Goal: Find contact information: Find contact information

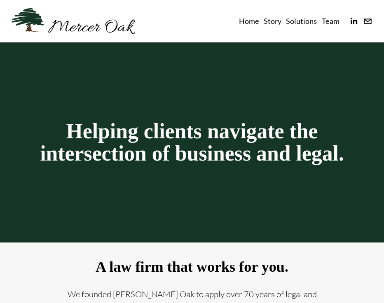
click at [189, 24] on div "Home Story Solutions Team" at bounding box center [242, 21] width 195 height 13
click at [335, 20] on link "Team" at bounding box center [331, 21] width 18 height 13
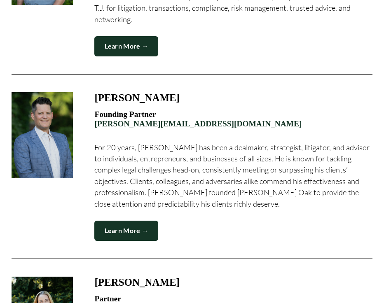
scroll to position [346, 0]
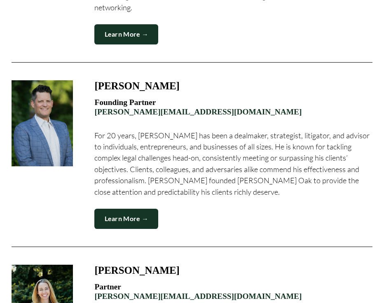
click at [143, 209] on link "Learn More →" at bounding box center [126, 219] width 64 height 20
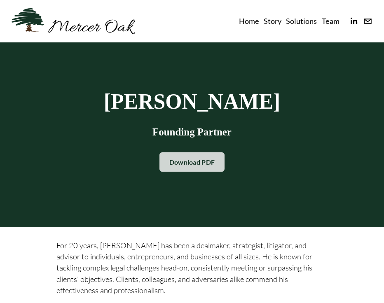
click at [216, 164] on link "Download PDF" at bounding box center [193, 163] width 66 height 20
click at [190, 160] on link "Download PDF" at bounding box center [193, 163] width 66 height 20
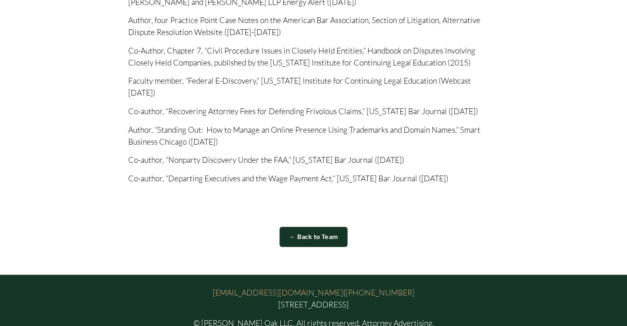
scroll to position [908, 0]
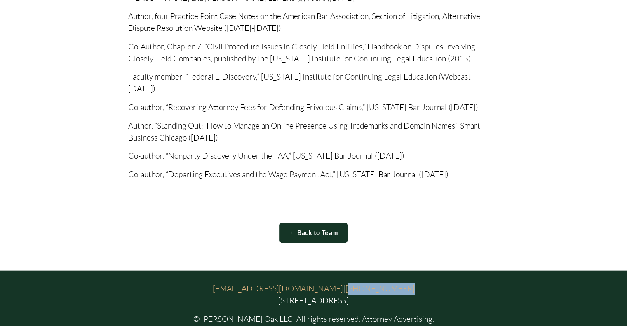
drag, startPoint x: 393, startPoint y: 240, endPoint x: 332, endPoint y: 243, distance: 61.5
click at [332, 283] on p "info@merceroaklaw.com | (872) 248-0601 29 North Ada Street, Chicago, IL 60607" at bounding box center [313, 295] width 495 height 24
copy link "872) 248-0601"
